Goal: Task Accomplishment & Management: Use online tool/utility

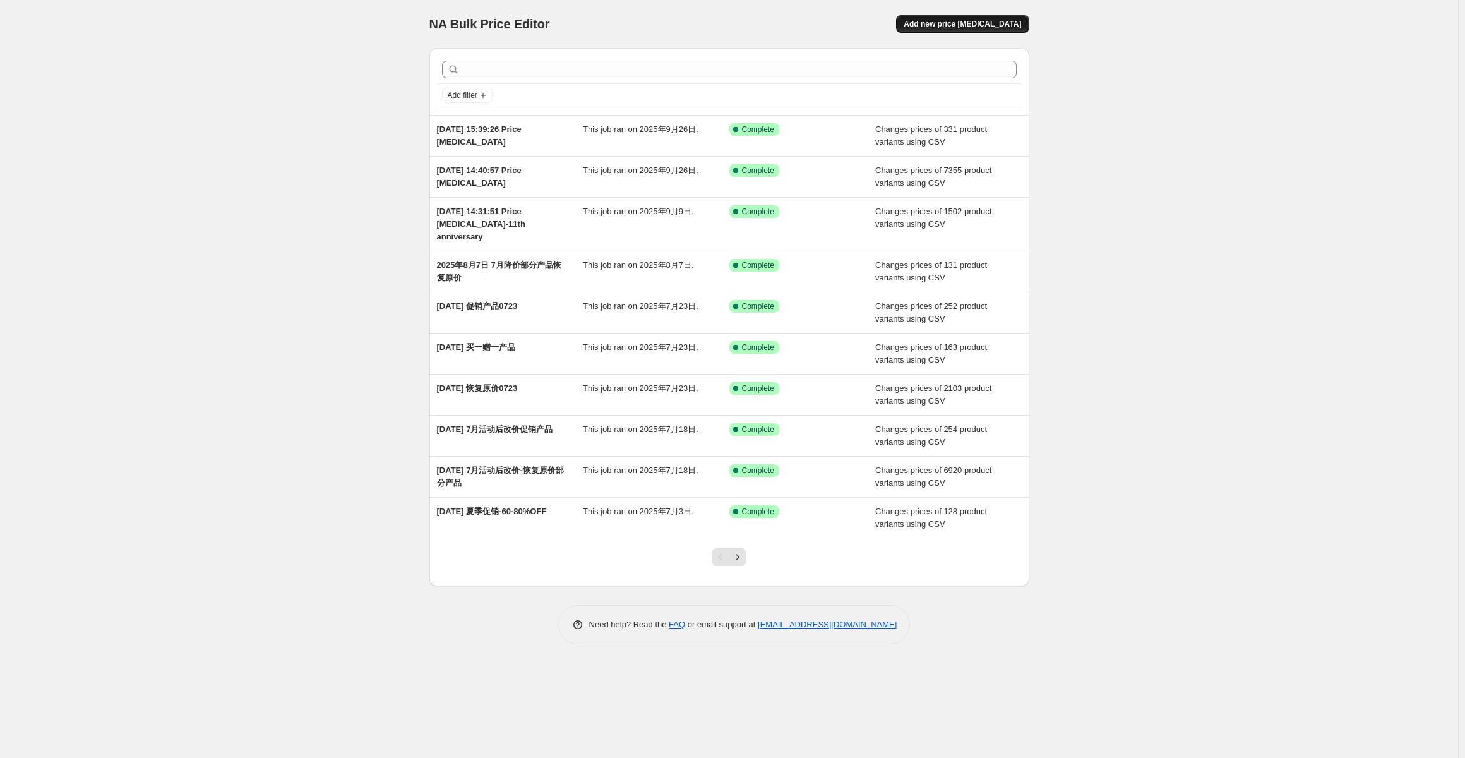
click at [969, 22] on span "Add new price [MEDICAL_DATA]" at bounding box center [962, 24] width 117 height 10
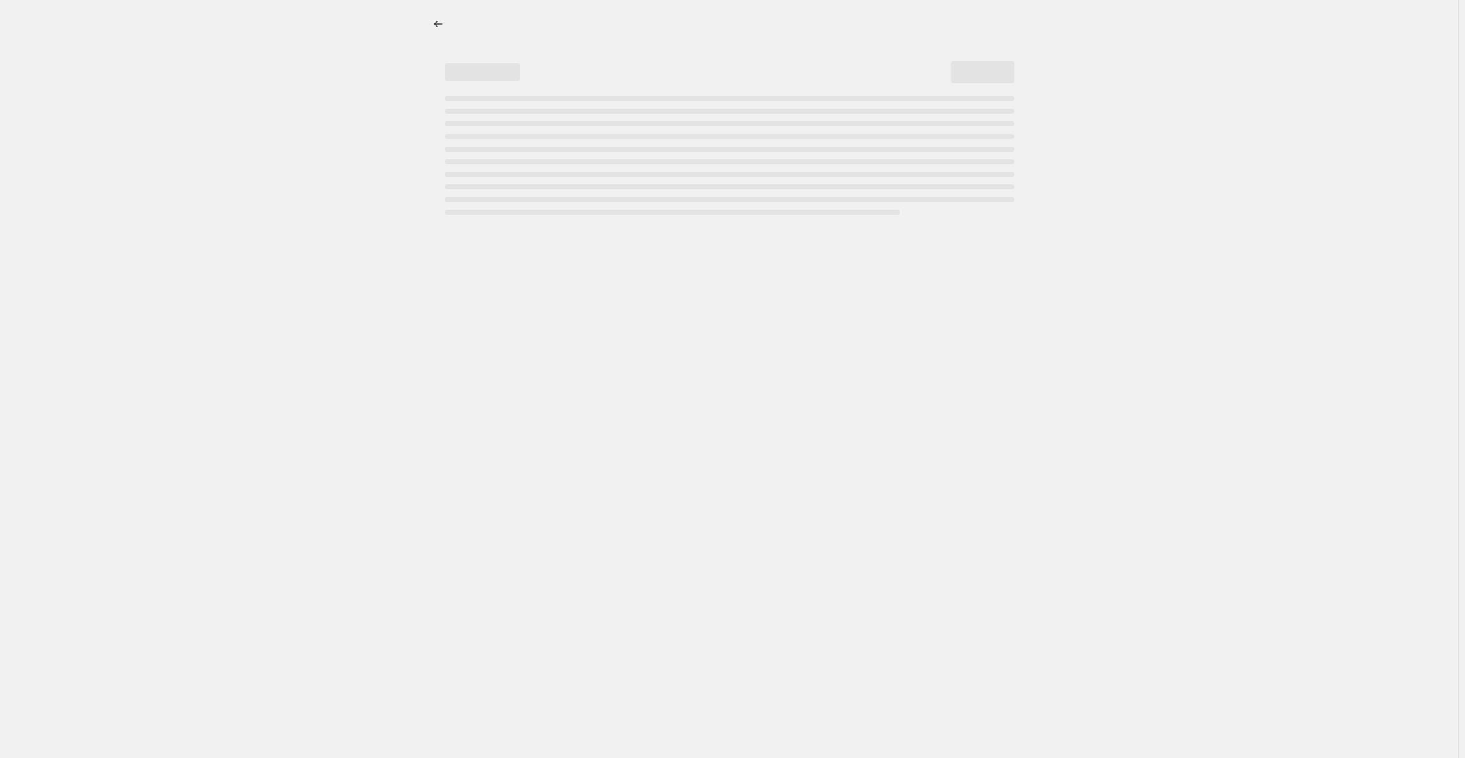
select select "percentage"
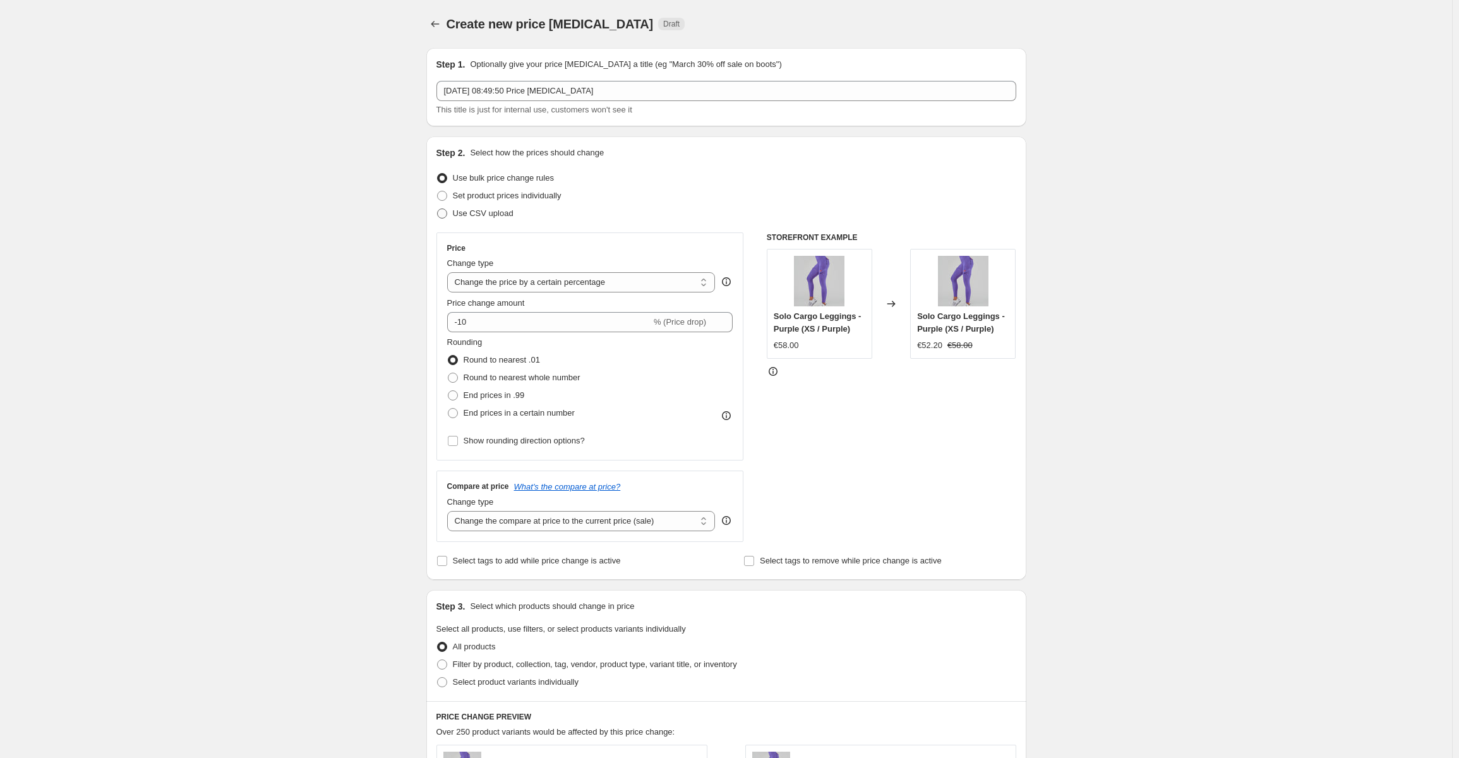
click at [496, 214] on span "Use CSV upload" at bounding box center [483, 212] width 61 height 9
click at [438, 209] on input "Use CSV upload" at bounding box center [437, 208] width 1 height 1
radio input "true"
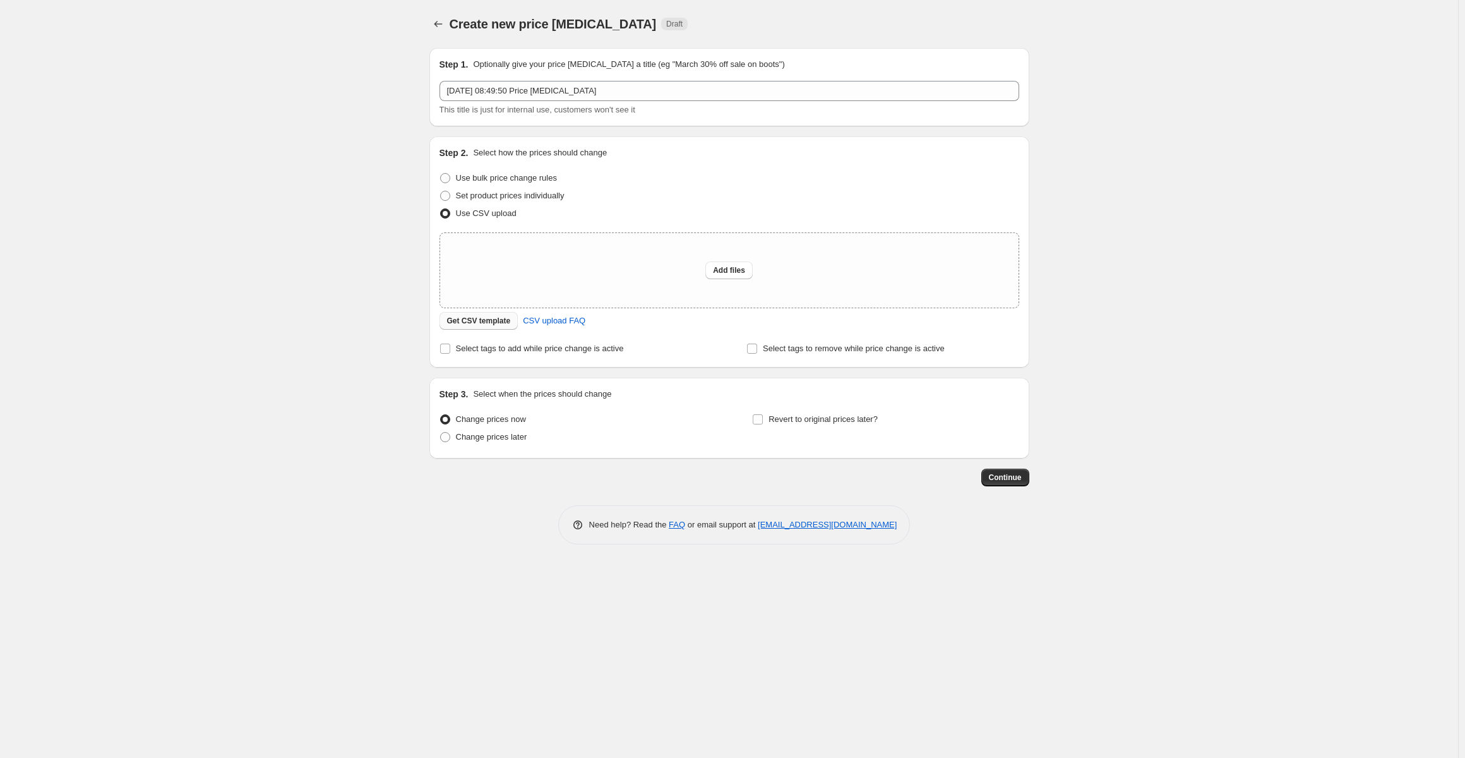
click at [485, 321] on span "Get CSV template" at bounding box center [479, 321] width 64 height 10
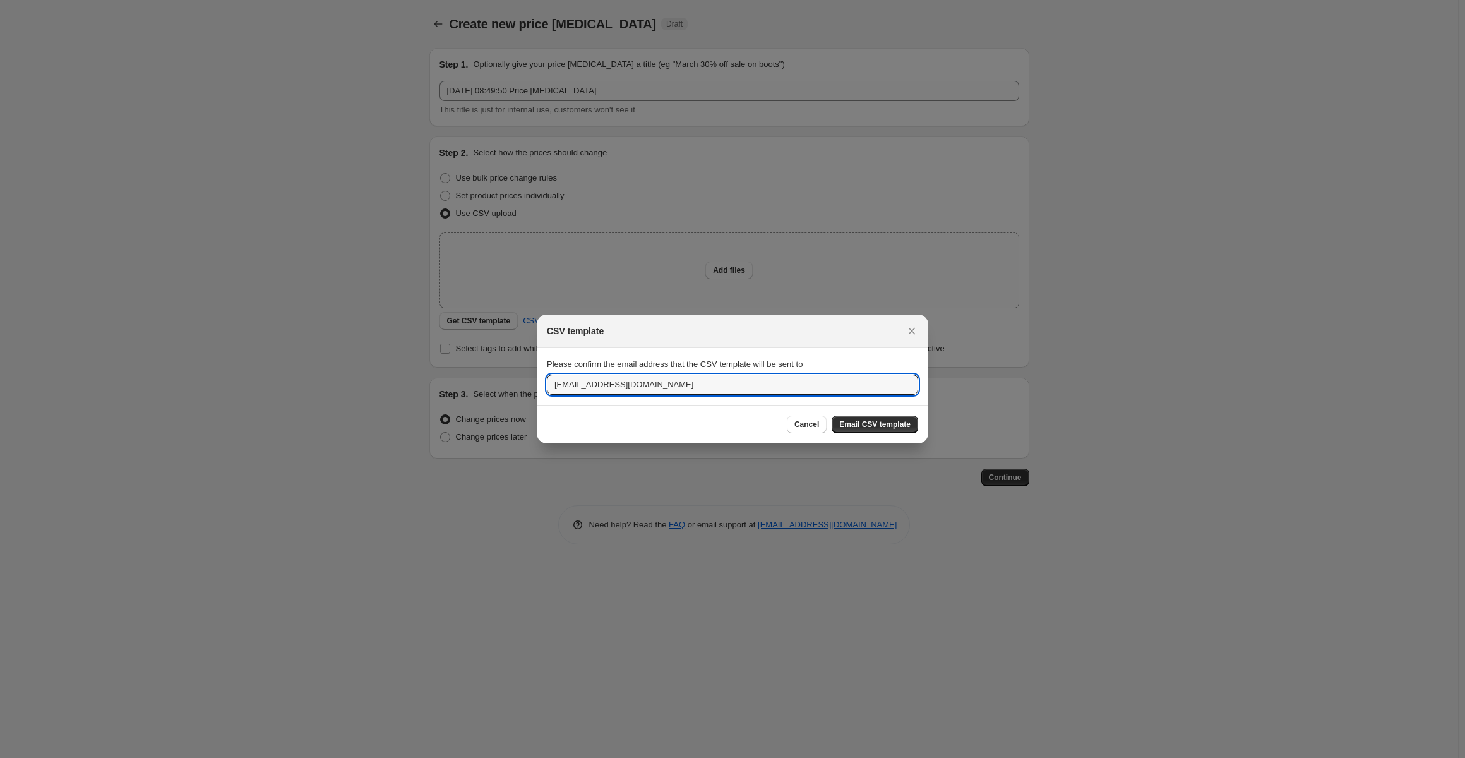
click at [486, 757] on div "CSV template Please confirm the email address that the CSV template will be sen…" at bounding box center [732, 758] width 1465 height 0
type input "[EMAIL_ADDRESS][DOMAIN_NAME]"
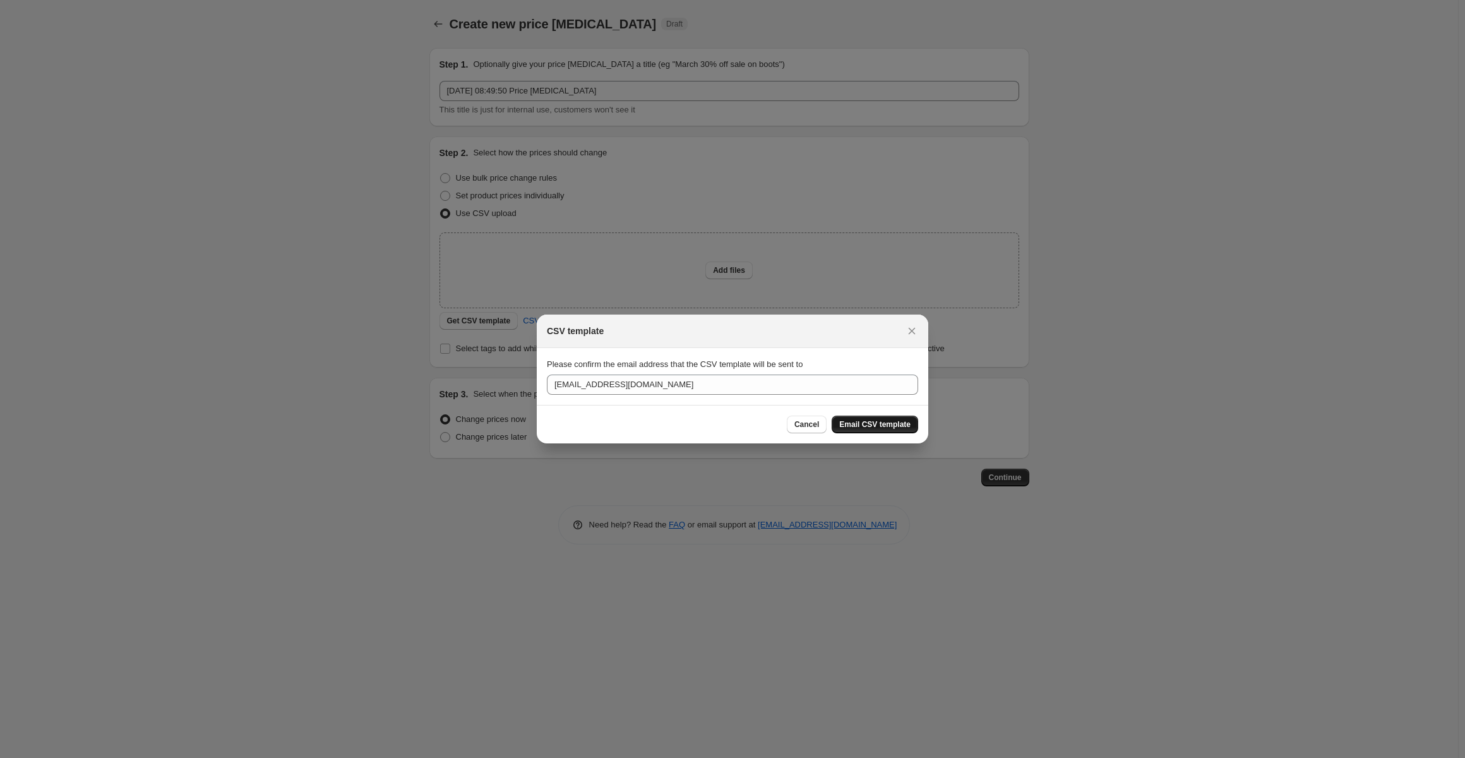
click at [876, 424] on span "Email CSV template" at bounding box center [874, 424] width 71 height 10
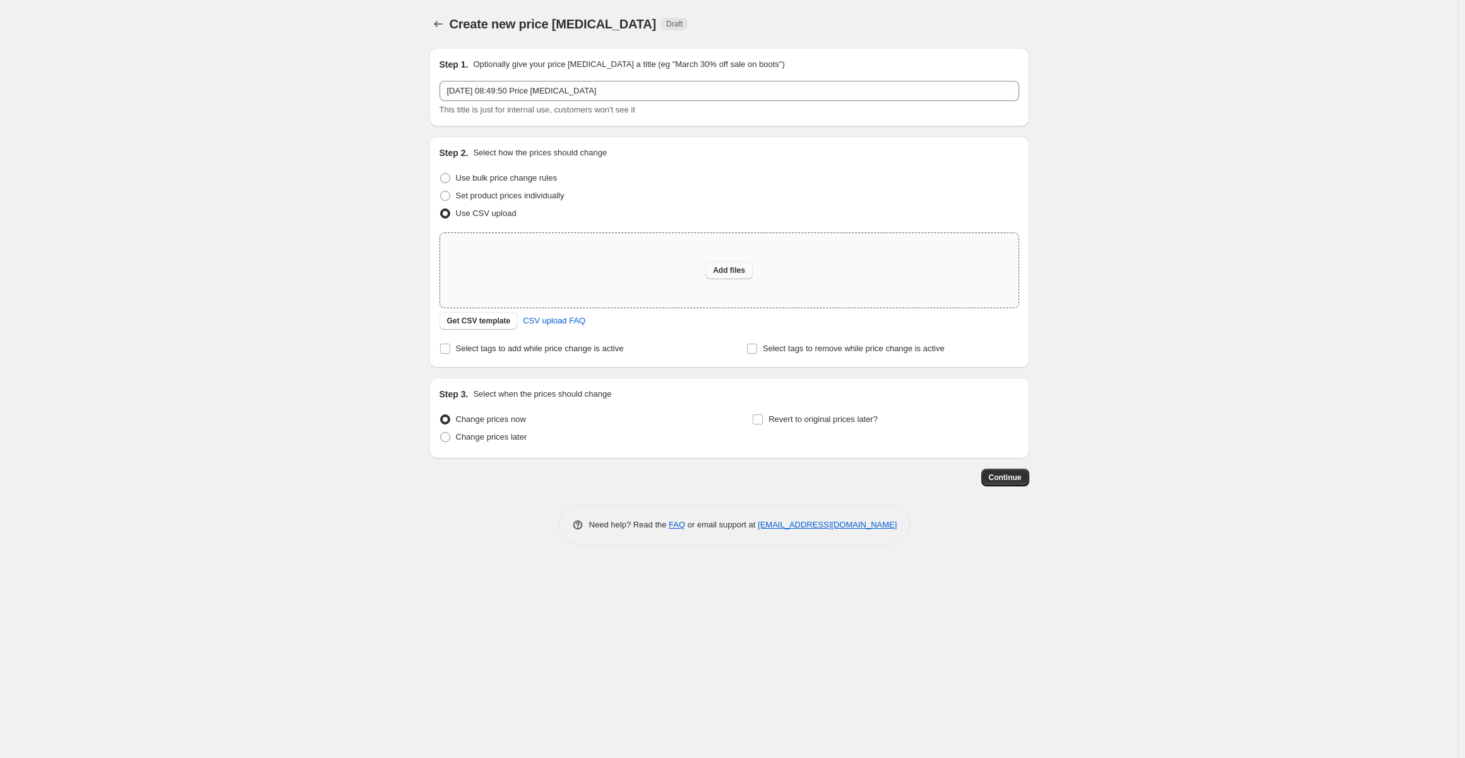
click at [731, 267] on span "Add files" at bounding box center [729, 270] width 32 height 10
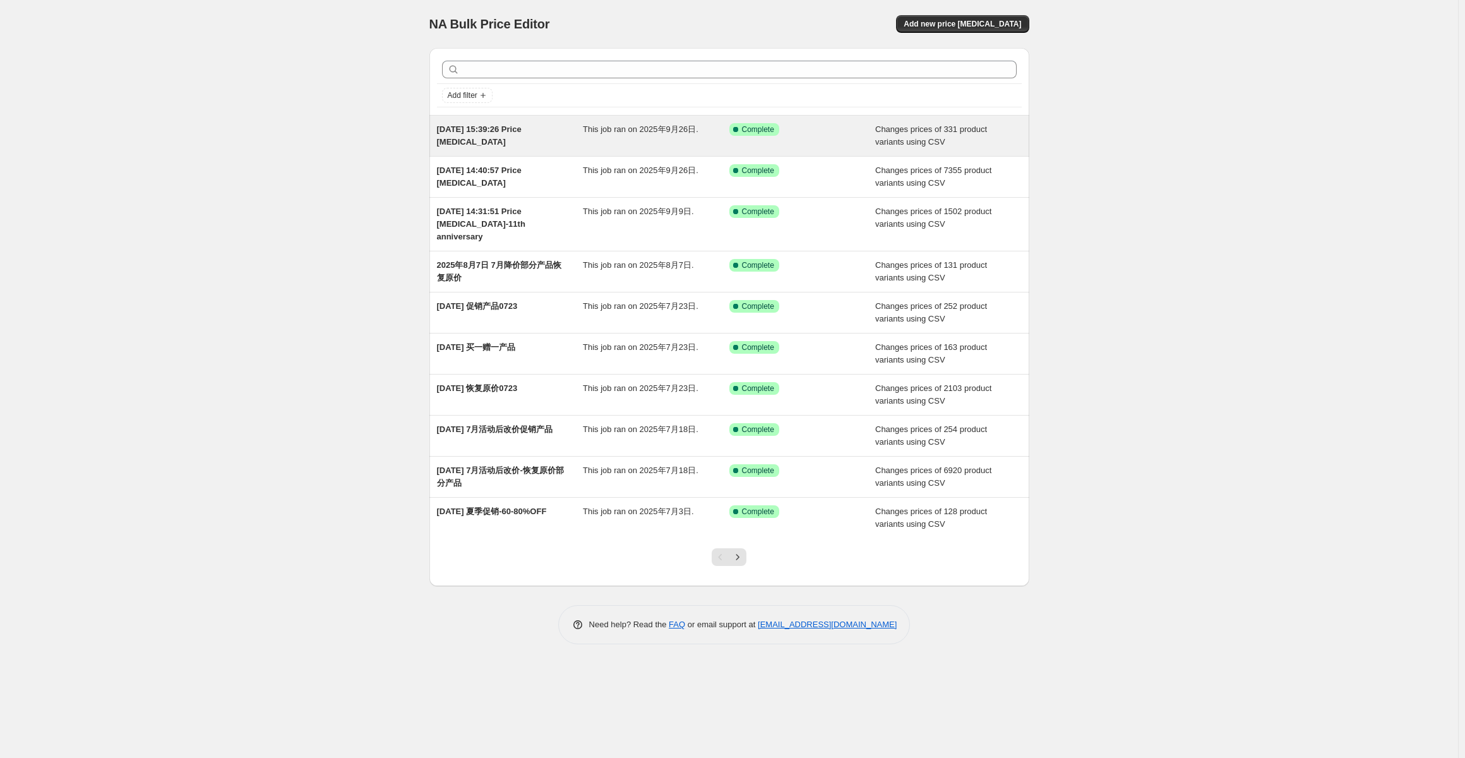
click at [635, 131] on span "This job ran on 2025年9月26日." at bounding box center [641, 128] width 116 height 9
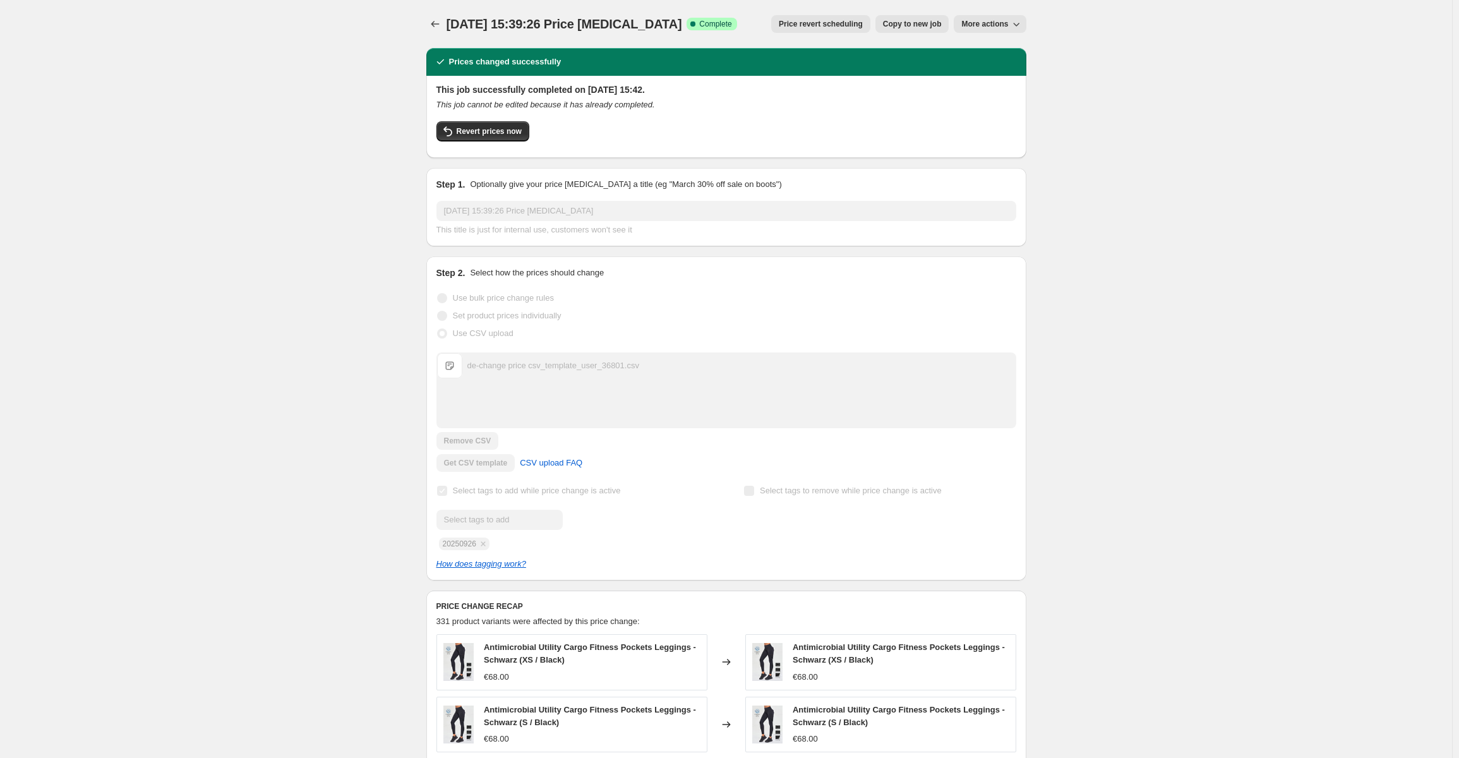
click at [1025, 24] on button "More actions" at bounding box center [989, 24] width 72 height 18
click at [499, 131] on span "Revert prices now" at bounding box center [489, 131] width 65 height 10
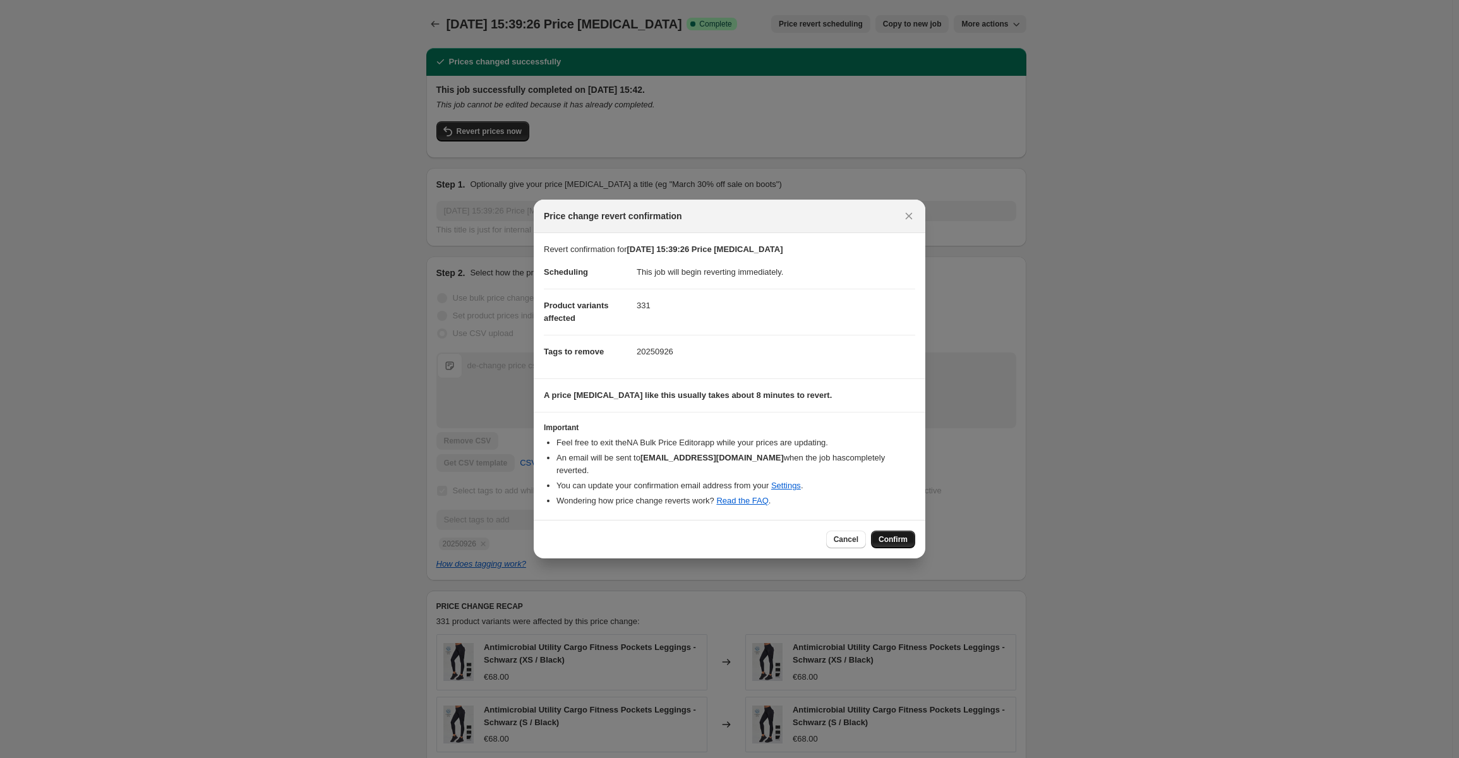
click at [914, 532] on button "Confirm" at bounding box center [893, 539] width 44 height 18
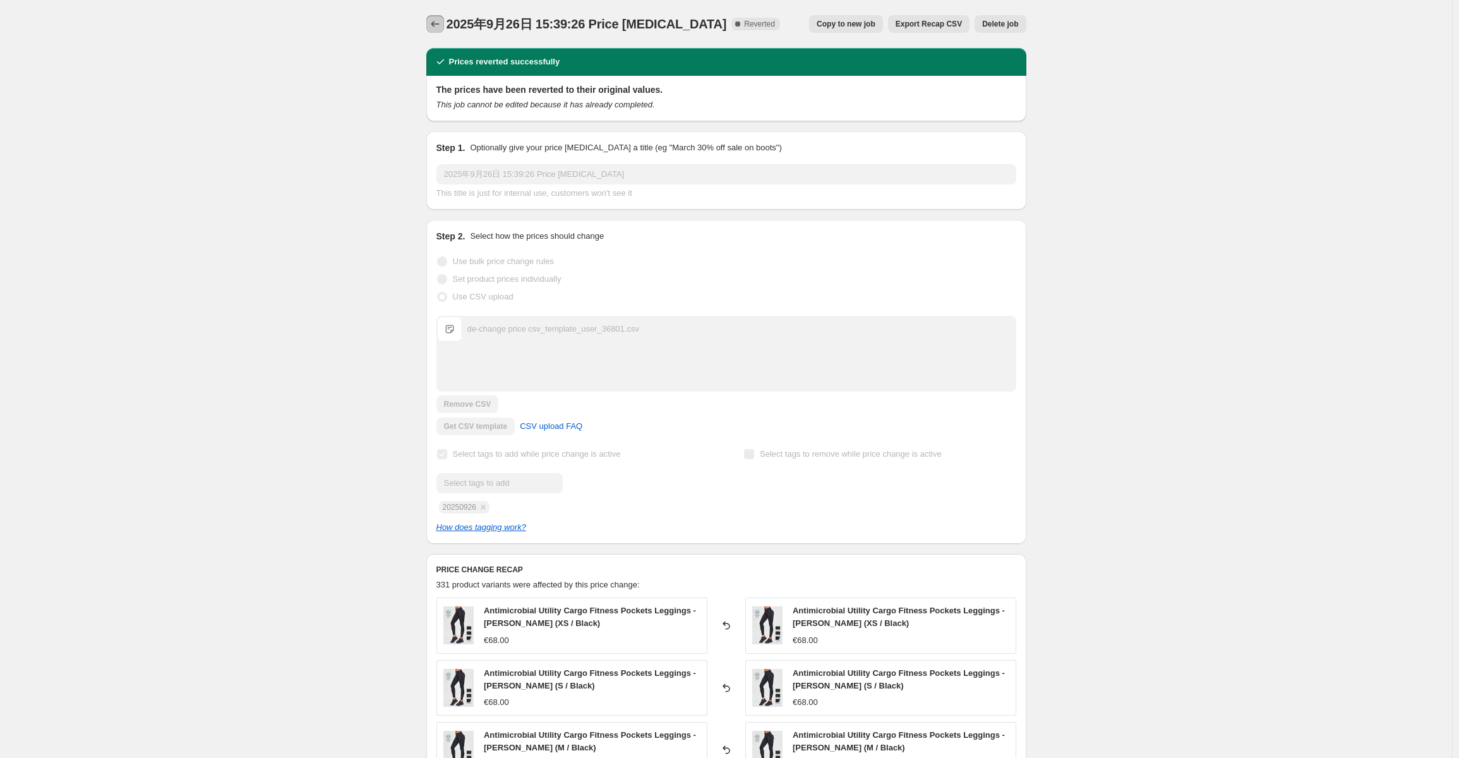
click at [429, 26] on button "Price change jobs" at bounding box center [435, 24] width 18 height 18
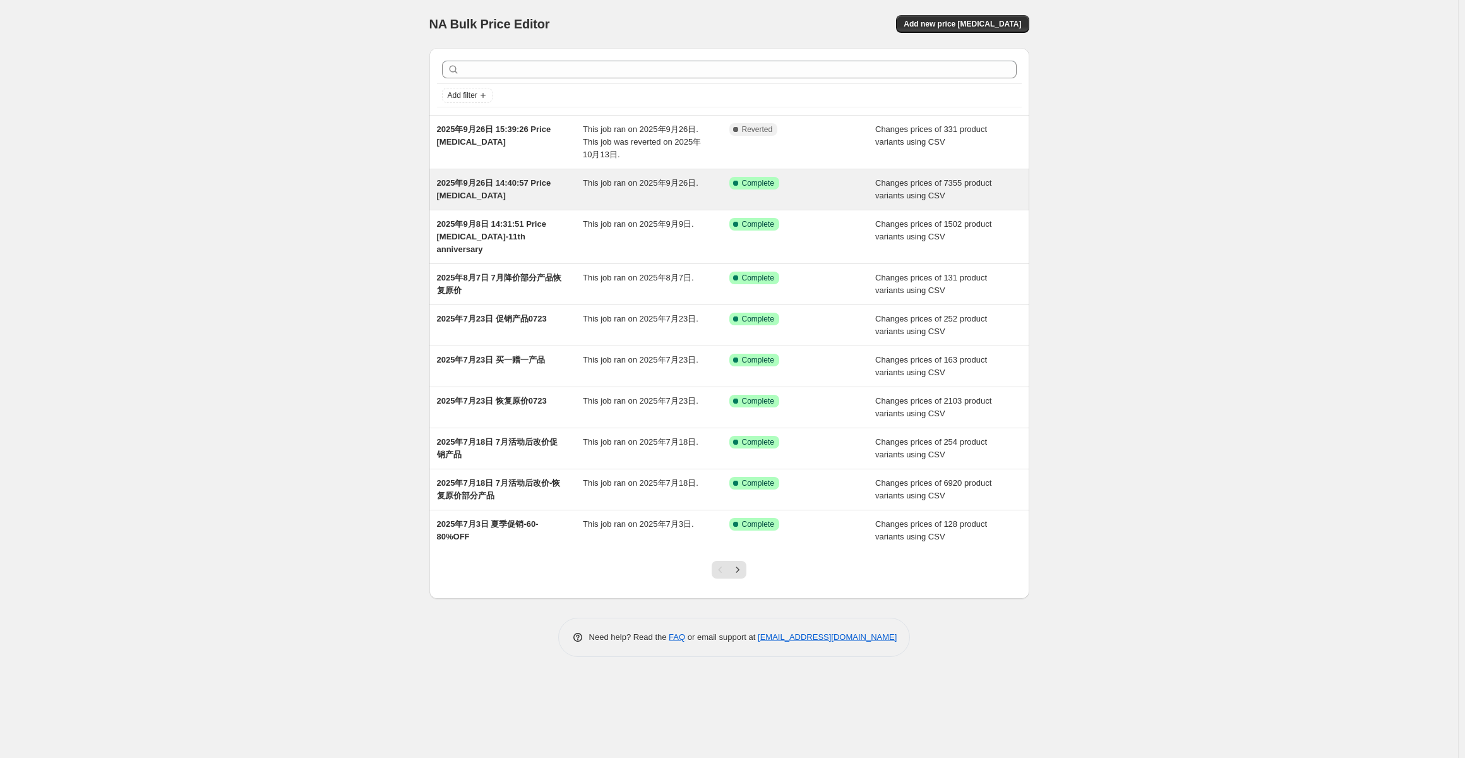
click at [585, 195] on div "This job ran on 2025年9月26日." at bounding box center [656, 189] width 146 height 25
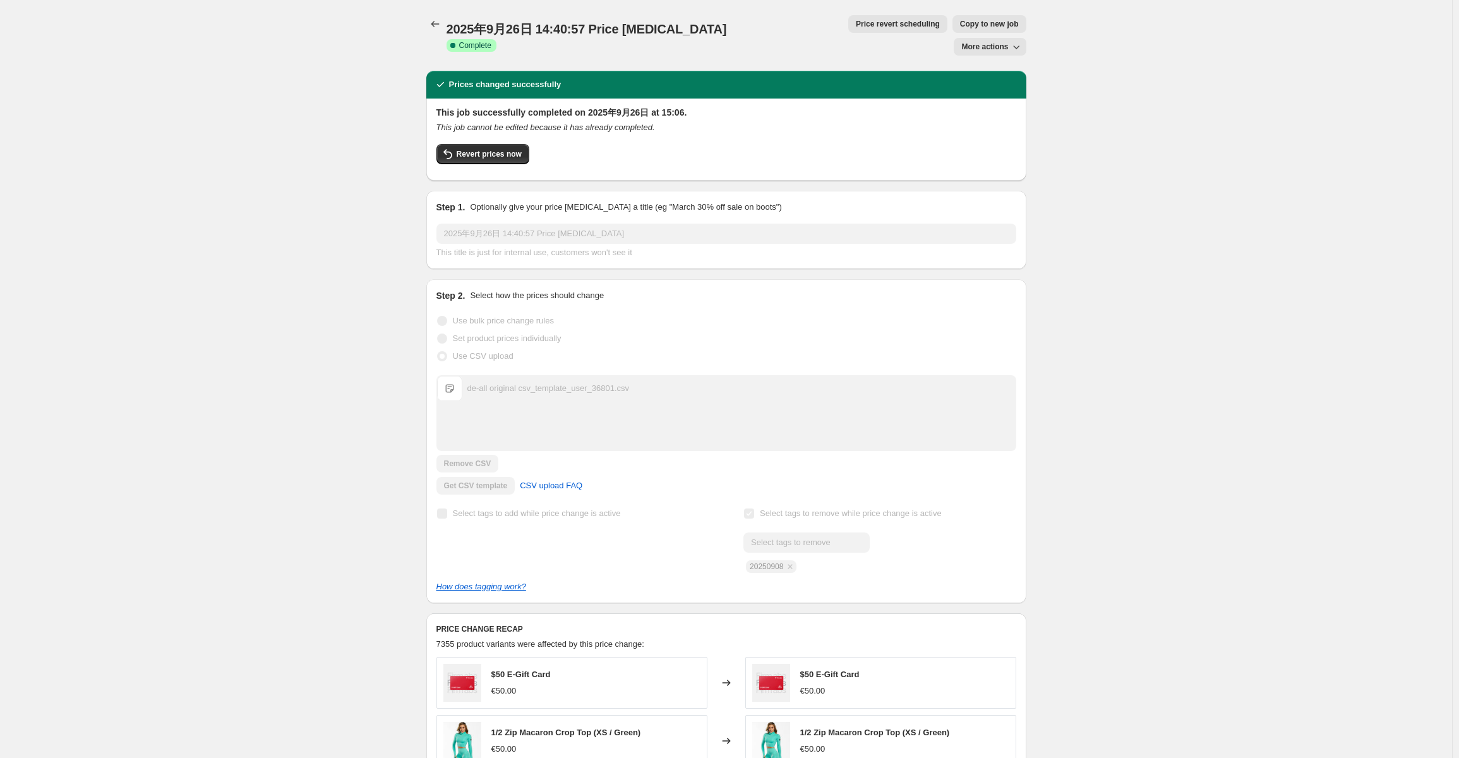
click at [638, 22] on span "[DATE] 14:40:57 Price [MEDICAL_DATA]" at bounding box center [586, 29] width 280 height 14
click at [1005, 42] on span "More actions" at bounding box center [984, 47] width 47 height 10
click at [1132, 122] on div "2025年9月26日 14:40:57 Price change job. This page is ready 2025年9月26日 14:40:57 Pr…" at bounding box center [726, 573] width 1452 height 1147
click at [437, 27] on icon "Price change jobs" at bounding box center [435, 24] width 13 height 13
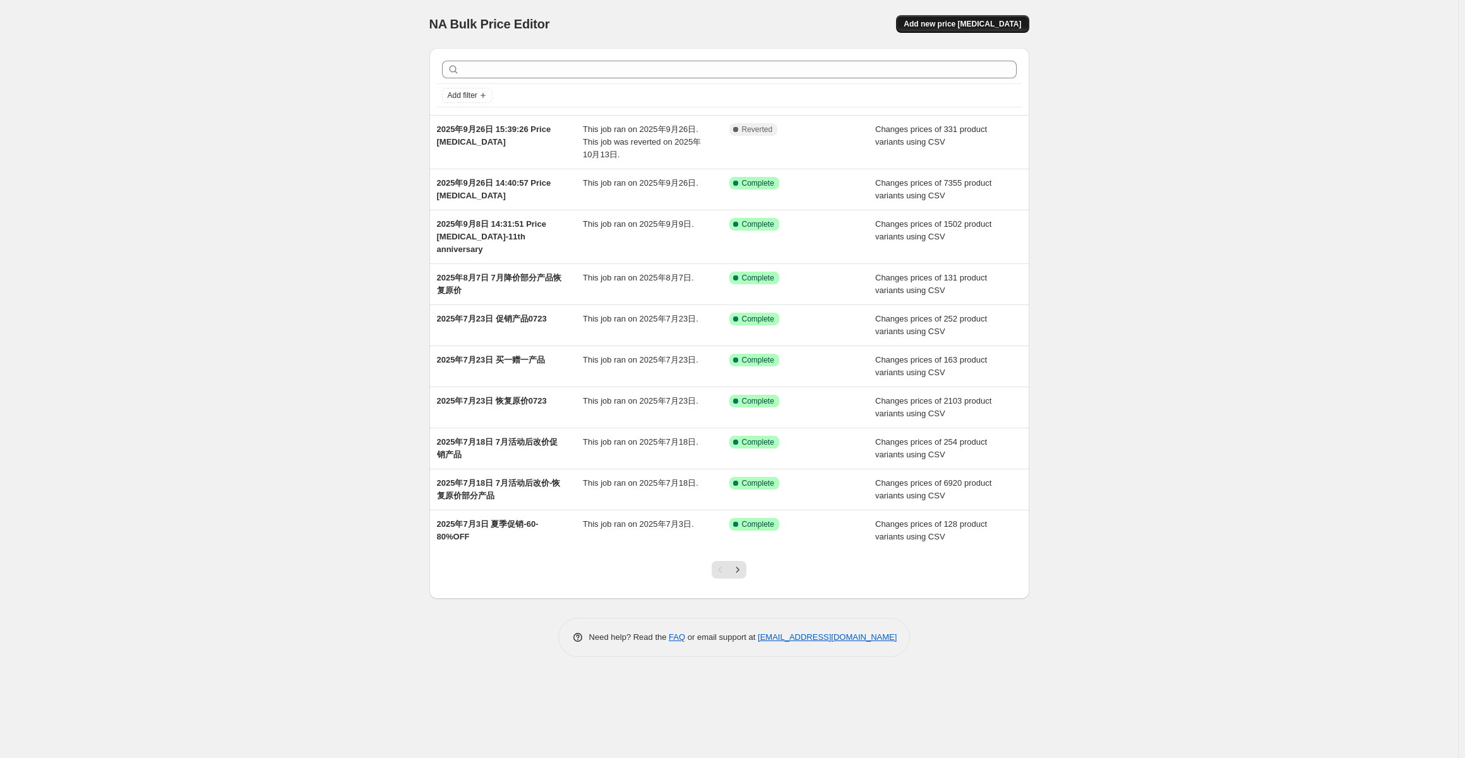
click at [960, 23] on span "Add new price [MEDICAL_DATA]" at bounding box center [962, 24] width 117 height 10
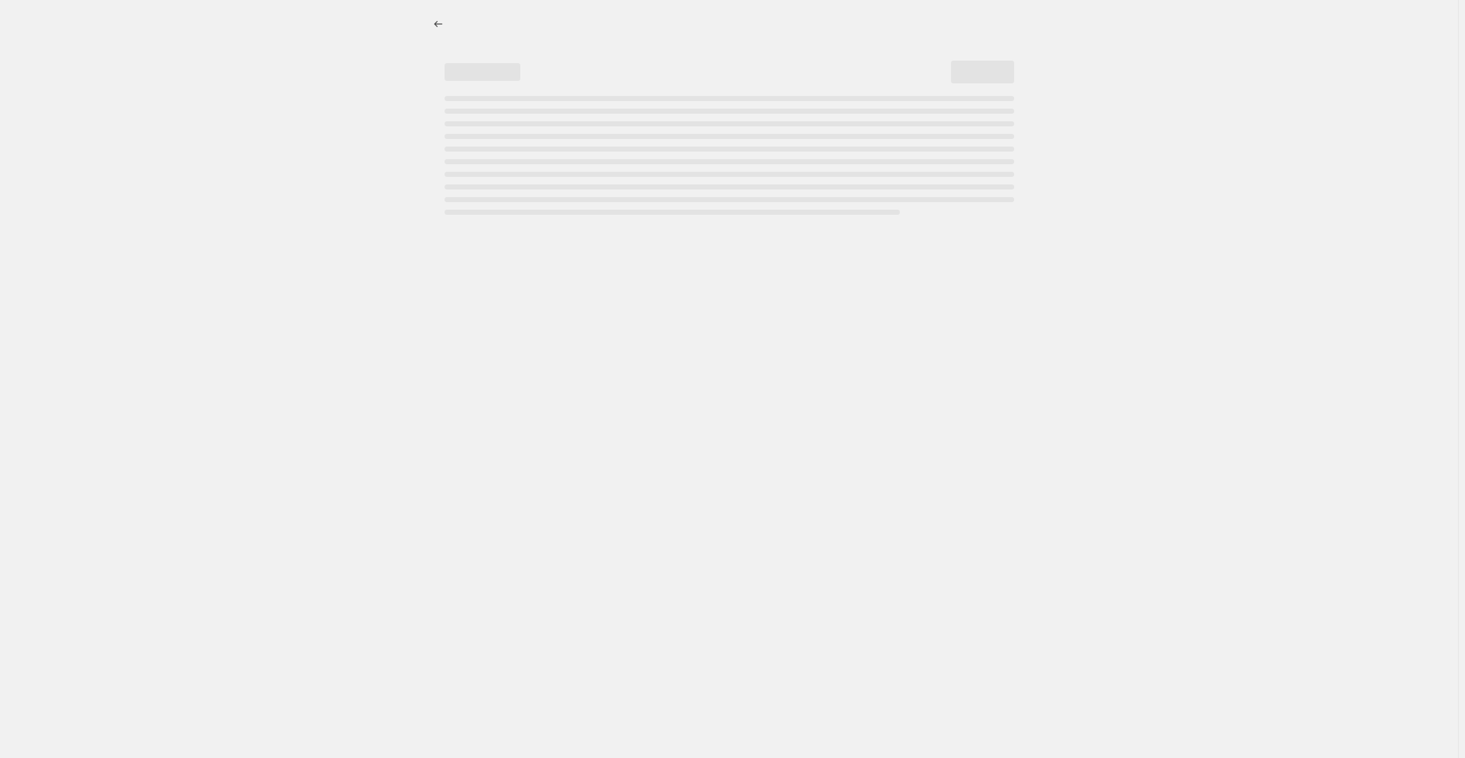
select select "percentage"
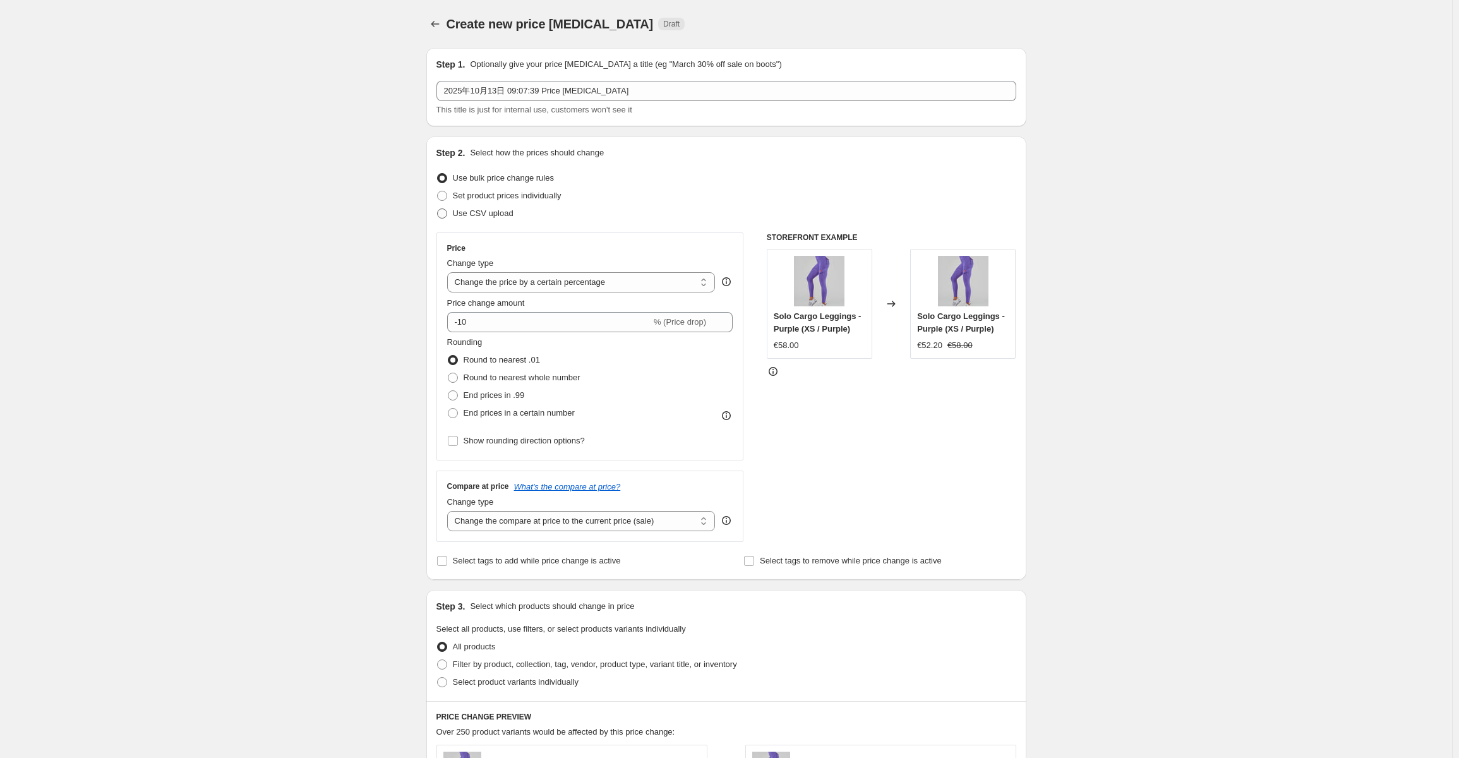
click at [494, 219] on span "Use CSV upload" at bounding box center [483, 213] width 61 height 13
click at [438, 209] on input "Use CSV upload" at bounding box center [437, 208] width 1 height 1
radio input "true"
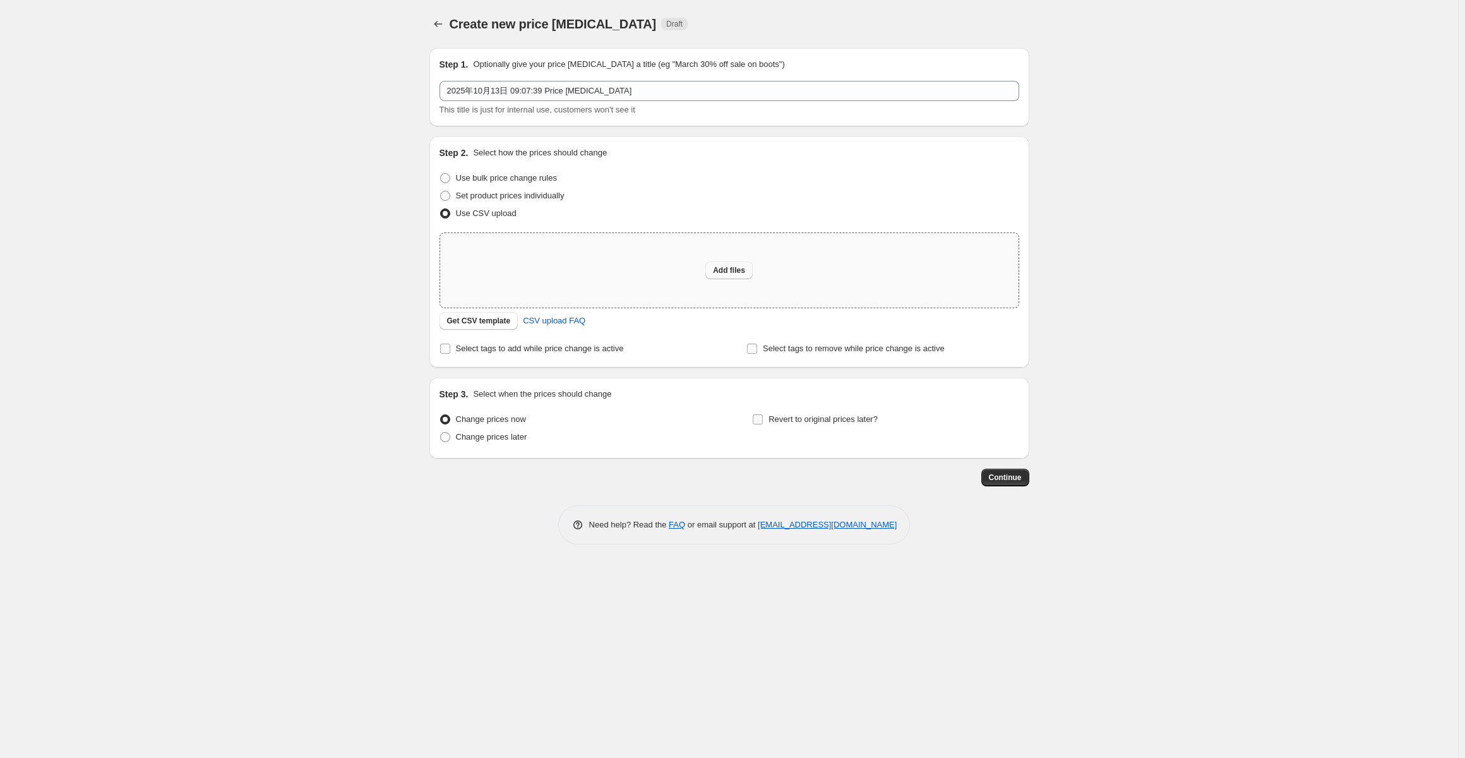
click at [729, 270] on span "Add files" at bounding box center [729, 270] width 32 height 10
type input "C:\fakepath\de-csv_template_user_36801.csv"
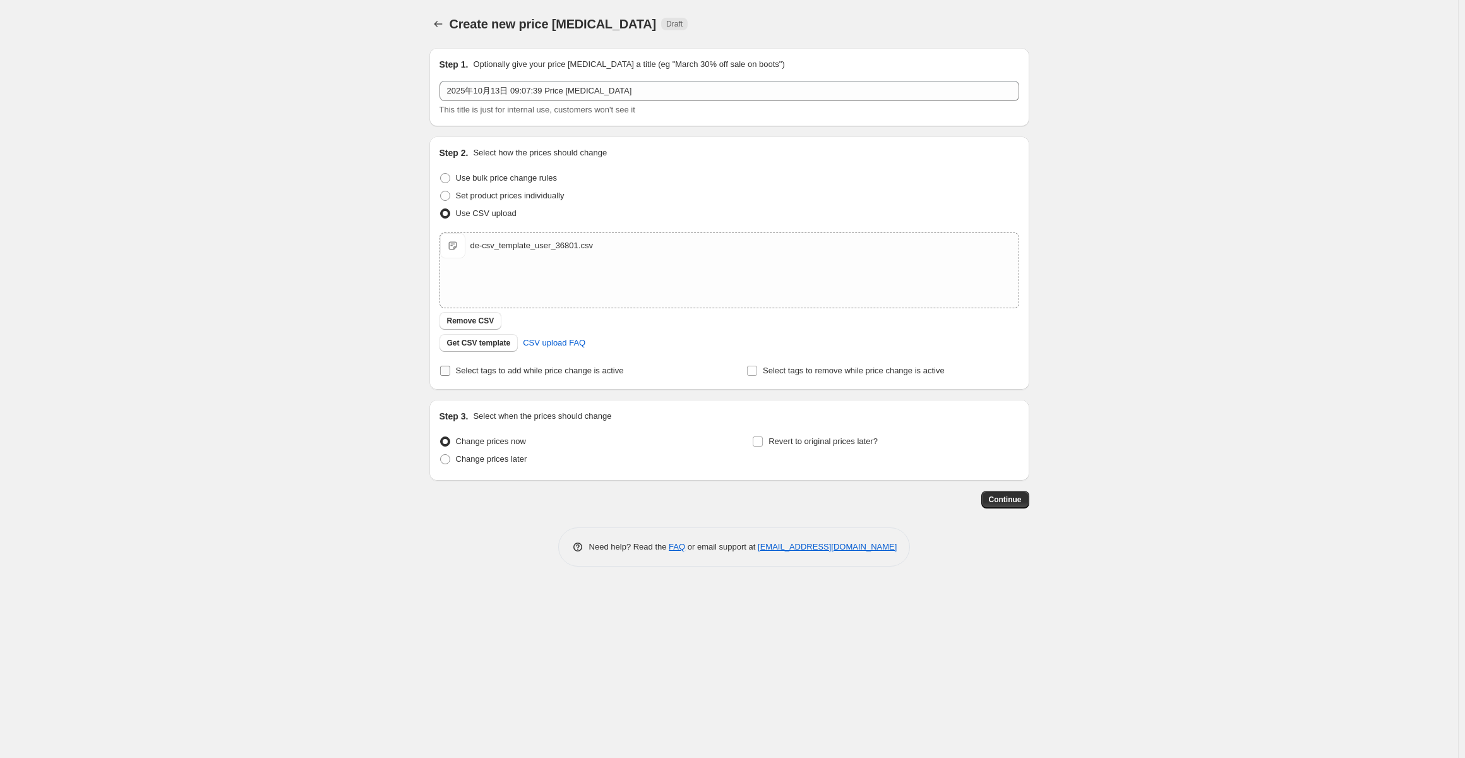
click at [543, 372] on span "Select tags to add while price change is active" at bounding box center [540, 370] width 168 height 9
click at [450, 372] on input "Select tags to add while price change is active" at bounding box center [445, 371] width 10 height 10
checkbox input "true"
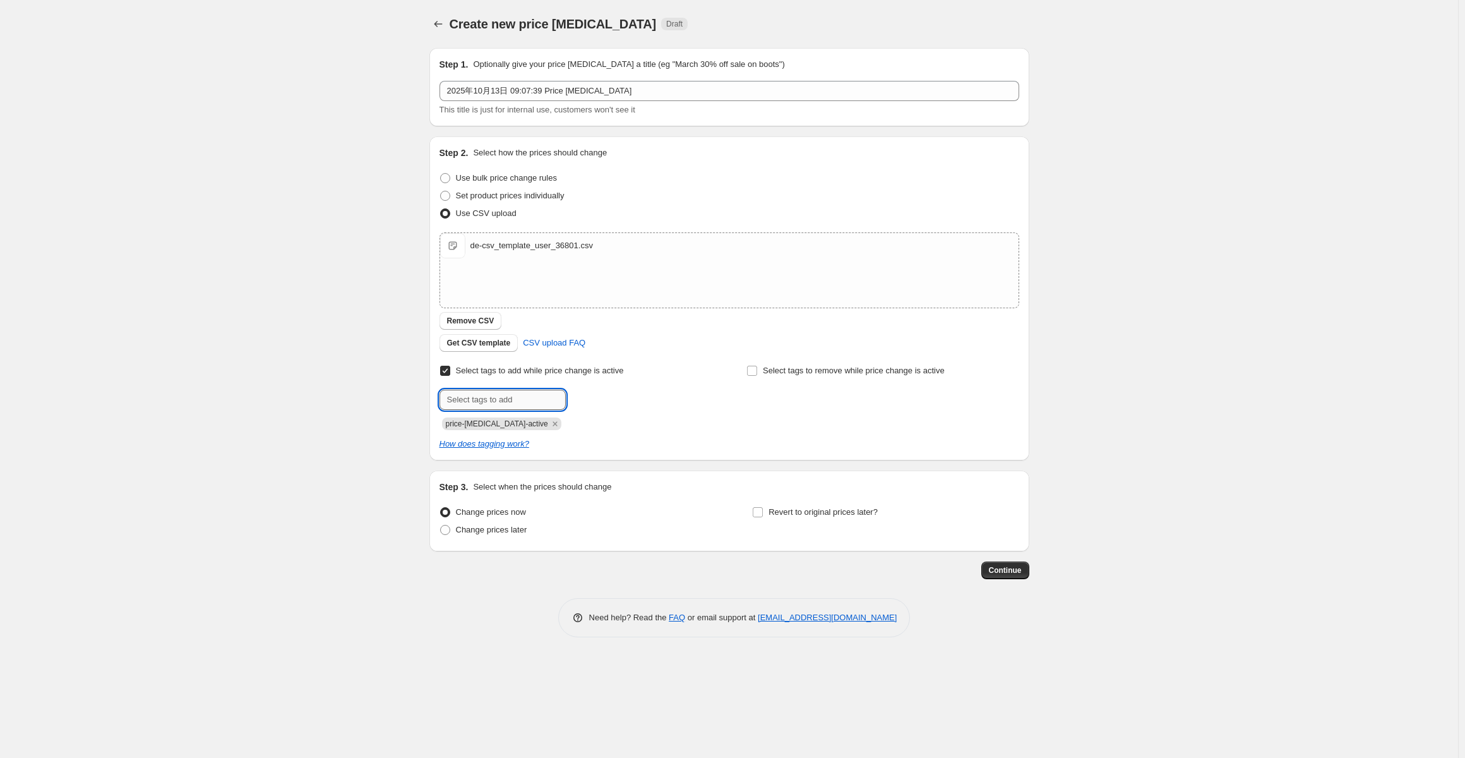
click at [522, 400] on input "text" at bounding box center [502, 400] width 126 height 20
click at [549, 423] on icon "Remove price-change-job-active" at bounding box center [554, 423] width 11 height 11
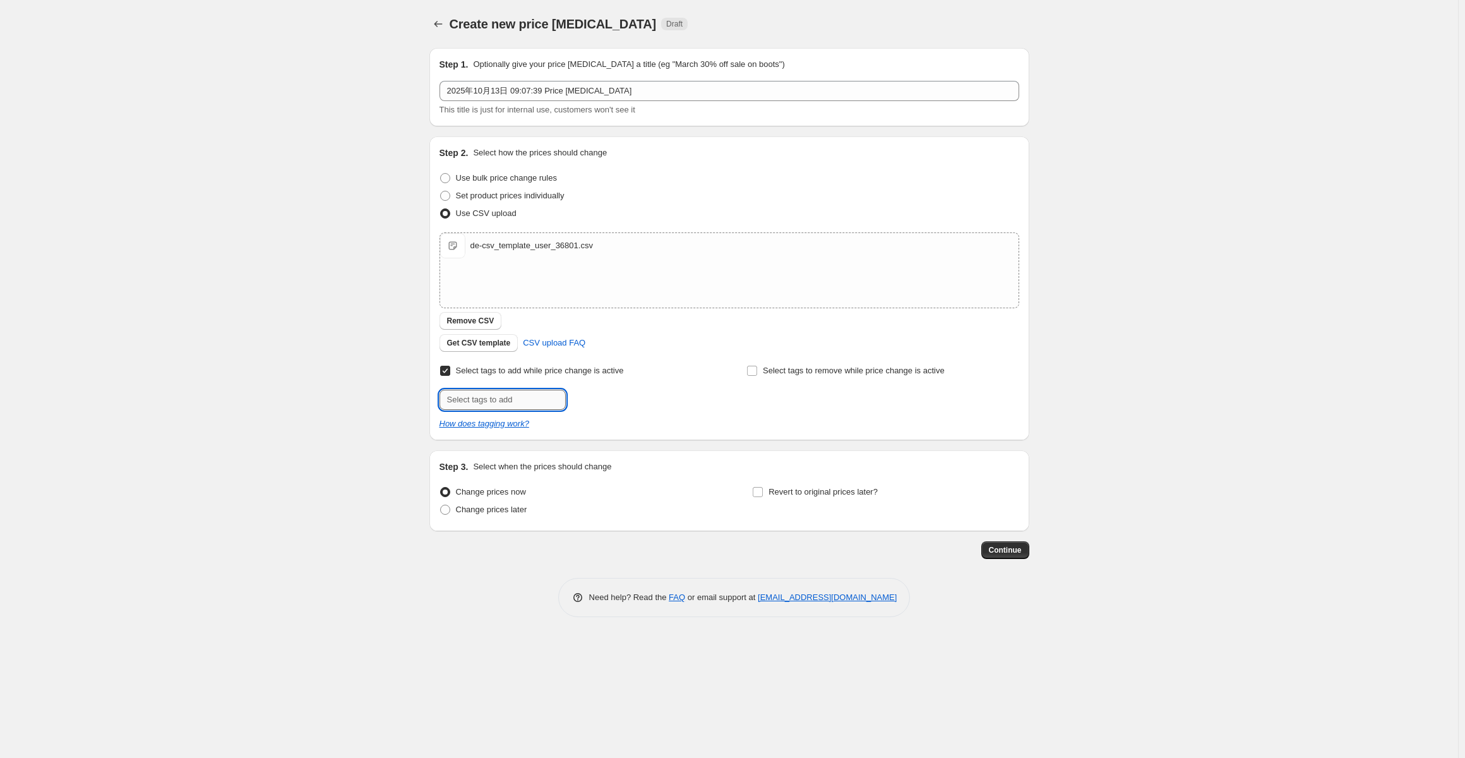
click at [525, 401] on input "text" at bounding box center [502, 400] width 126 height 20
type input "20251013"
click at [578, 402] on b "Add" at bounding box center [583, 398] width 15 height 9
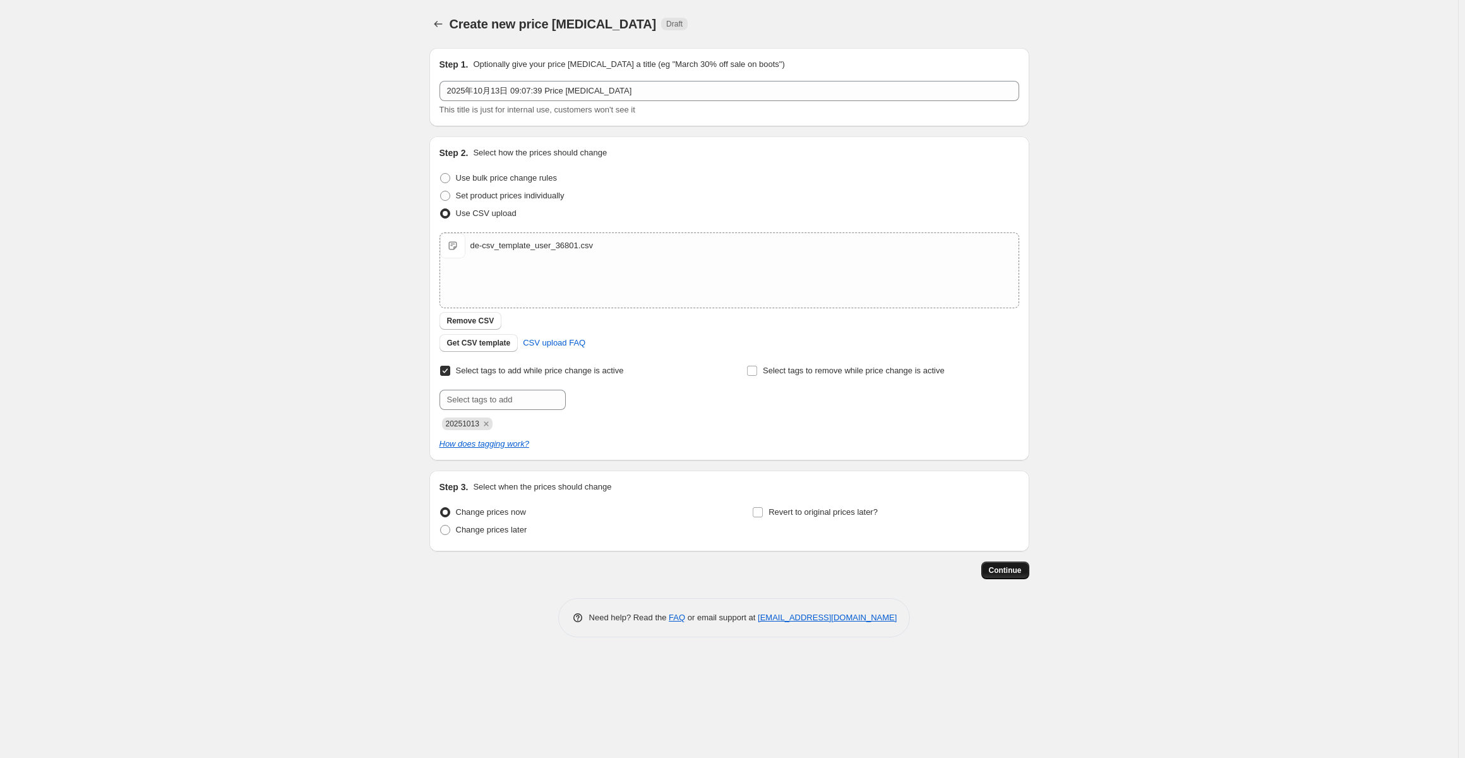
click at [998, 571] on span "Continue" at bounding box center [1005, 570] width 33 height 10
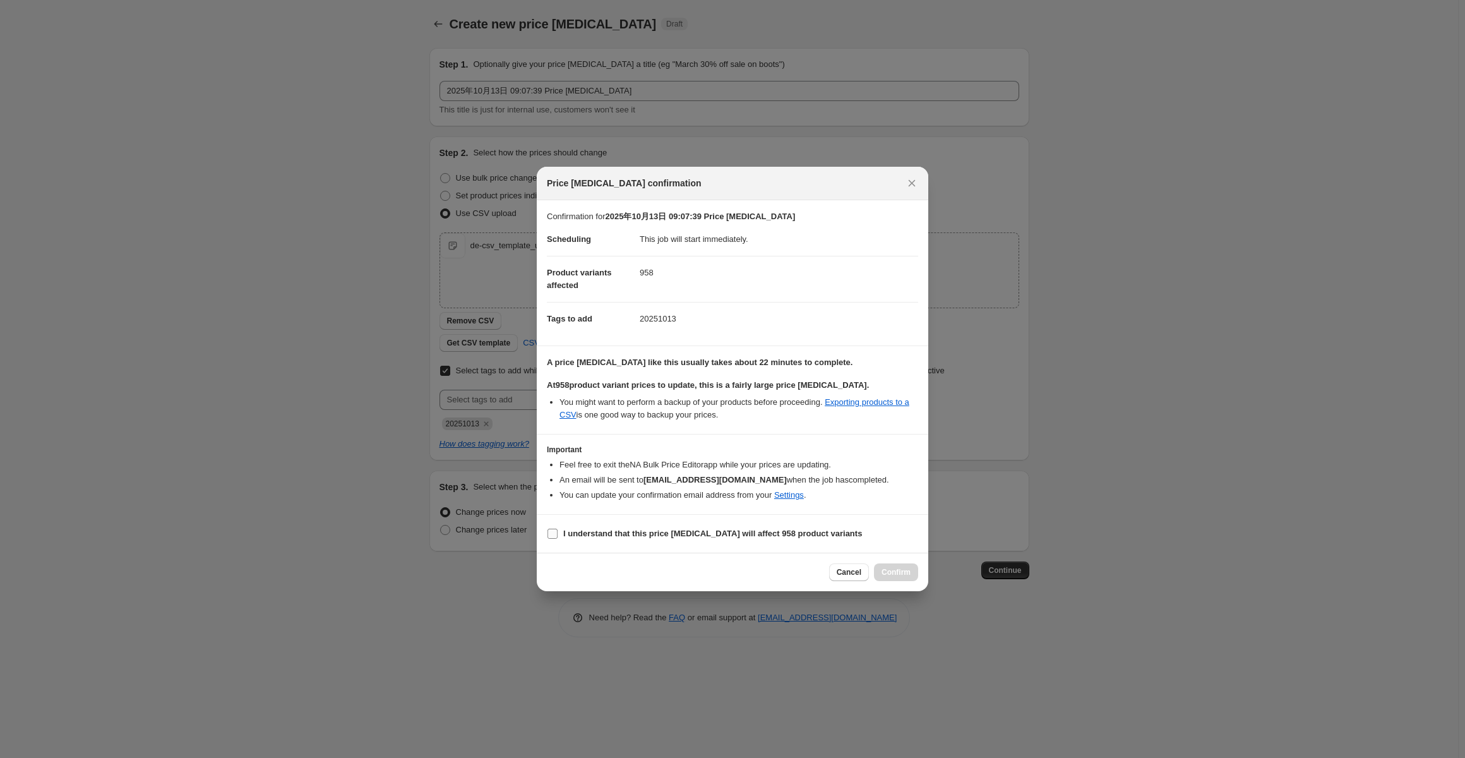
click at [732, 530] on b "I understand that this price change job will affect 958 product variants" at bounding box center [712, 533] width 299 height 9
click at [558, 530] on input "I understand that this price change job will affect 958 product variants" at bounding box center [552, 534] width 10 height 10
checkbox input "true"
click at [899, 568] on span "Confirm" at bounding box center [895, 572] width 29 height 10
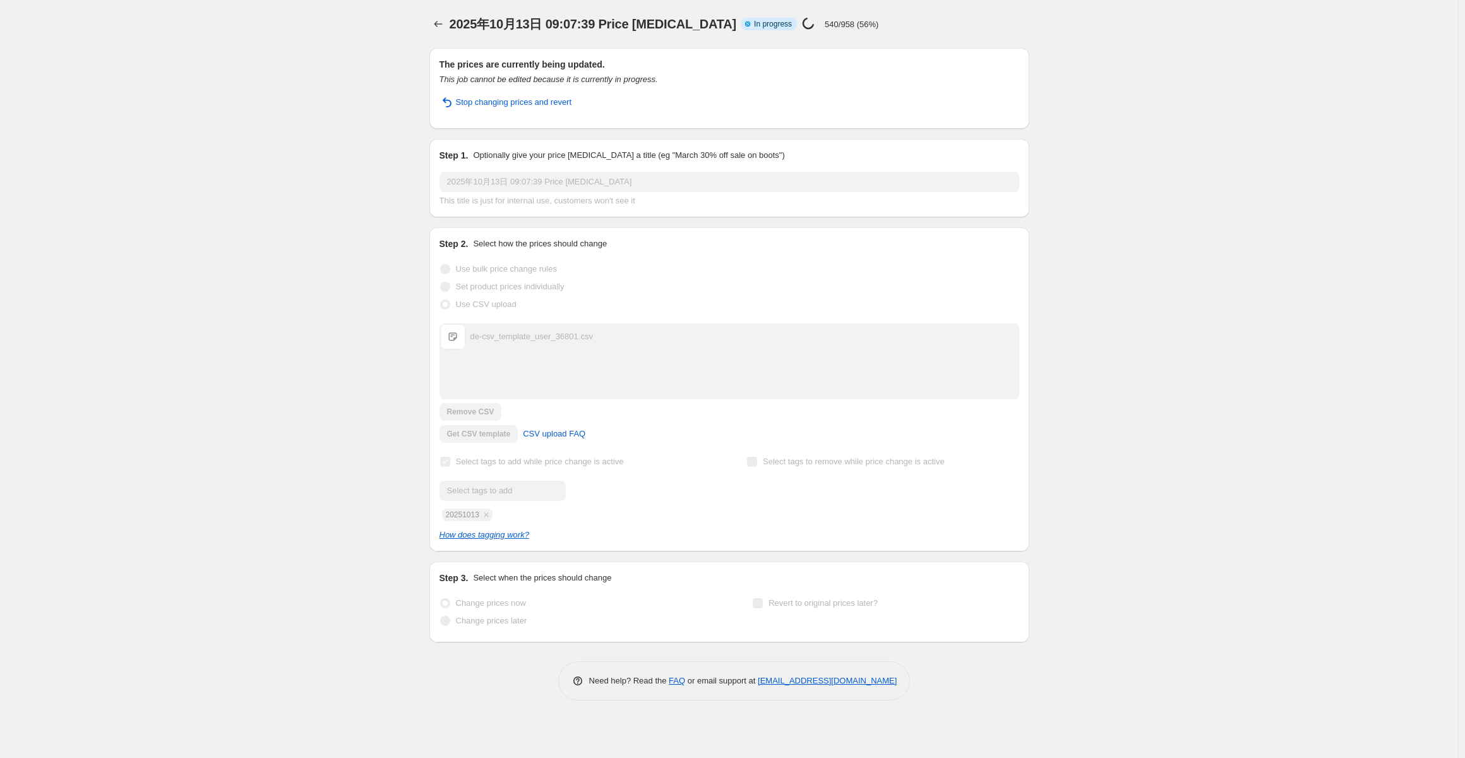
click at [46, 244] on div "2025年10月13日 09:07:39 Price change job. This page is ready 2025年10月13日 09:07:39 …" at bounding box center [729, 379] width 1458 height 758
